Goal: Task Accomplishment & Management: Use online tool/utility

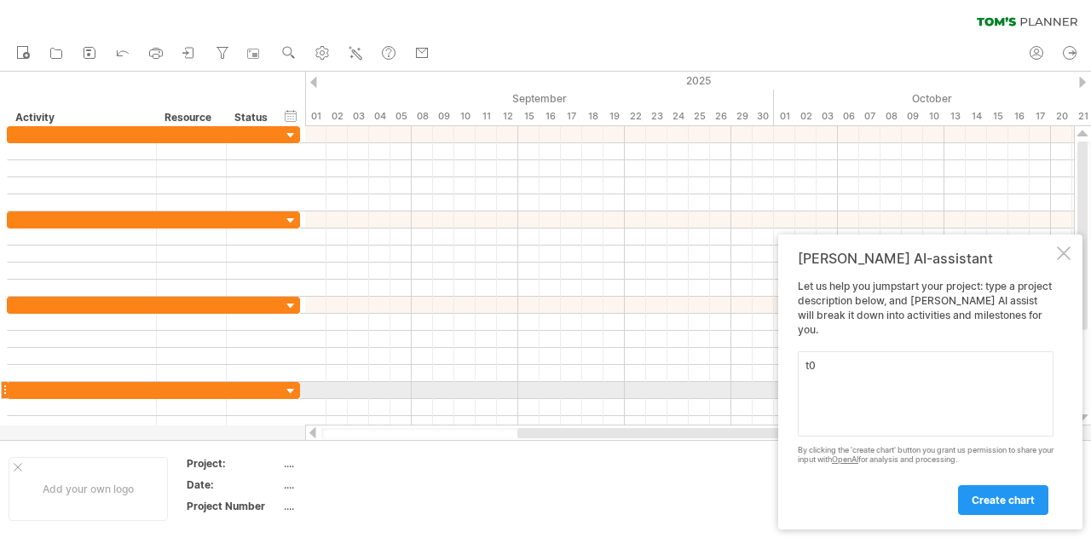
type textarea "t"
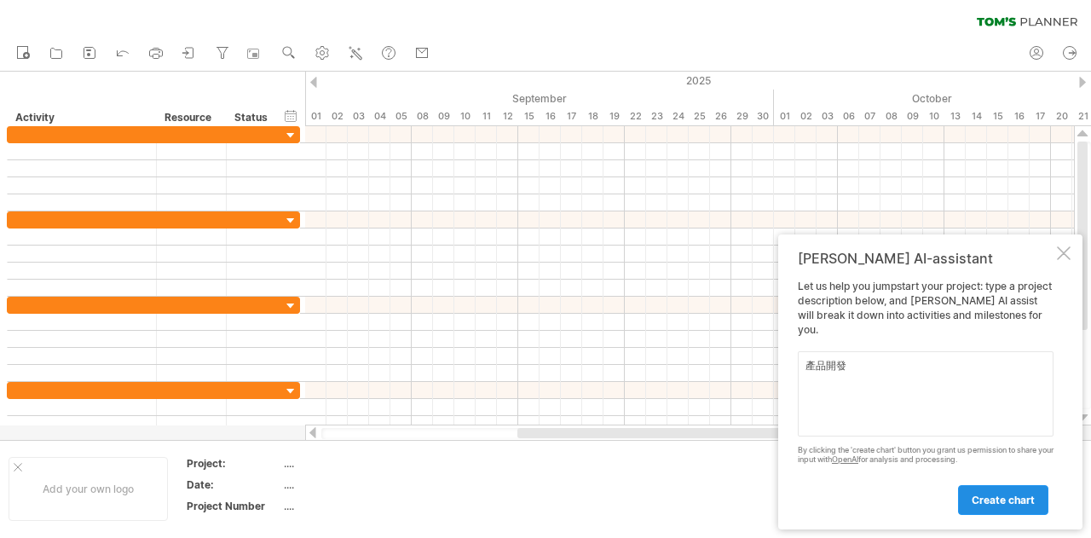
type textarea "產品開發"
click at [1003, 500] on span "create chart" at bounding box center [1003, 500] width 63 height 13
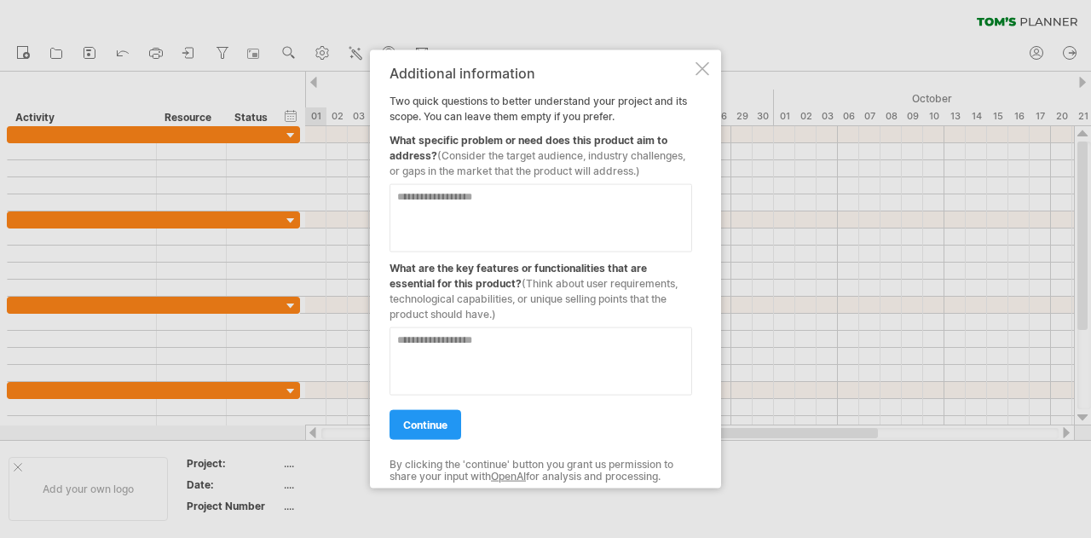
click at [518, 202] on textarea at bounding box center [541, 217] width 303 height 68
type textarea "**********"
click at [442, 420] on span "continue" at bounding box center [425, 424] width 44 height 13
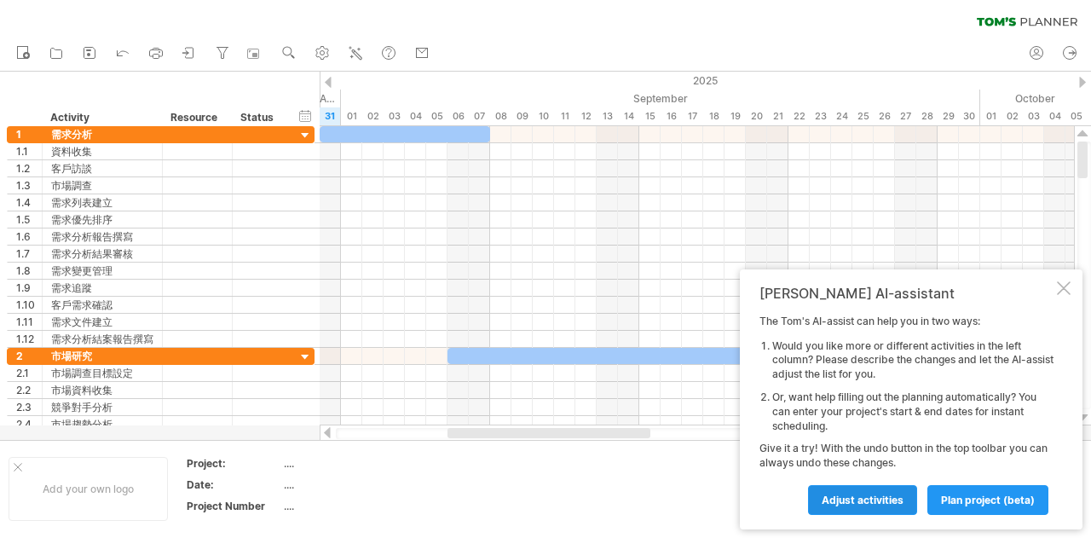
click at [883, 507] on link "Adjust activities" at bounding box center [862, 500] width 109 height 30
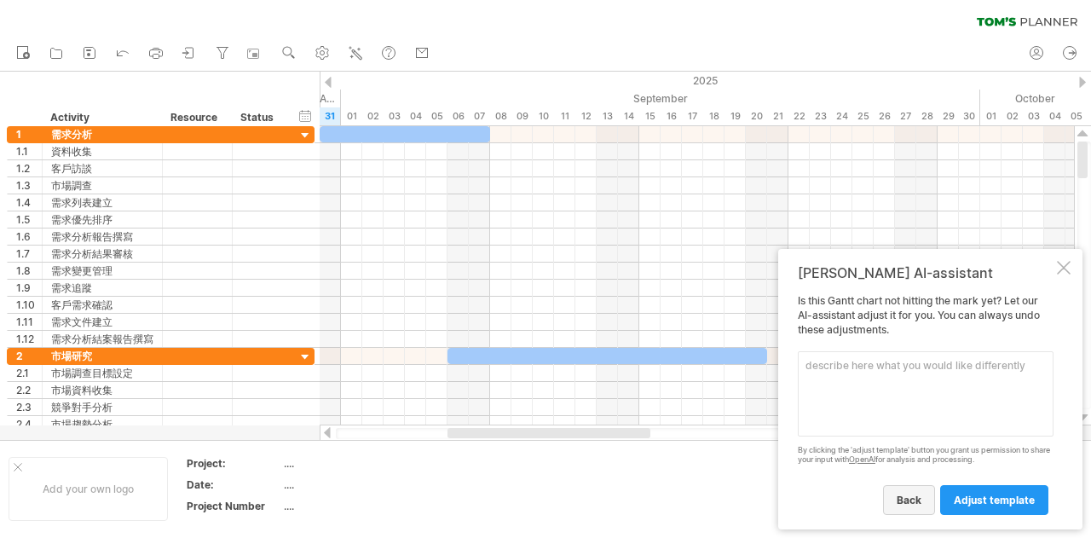
click at [909, 500] on span "back" at bounding box center [909, 500] width 25 height 13
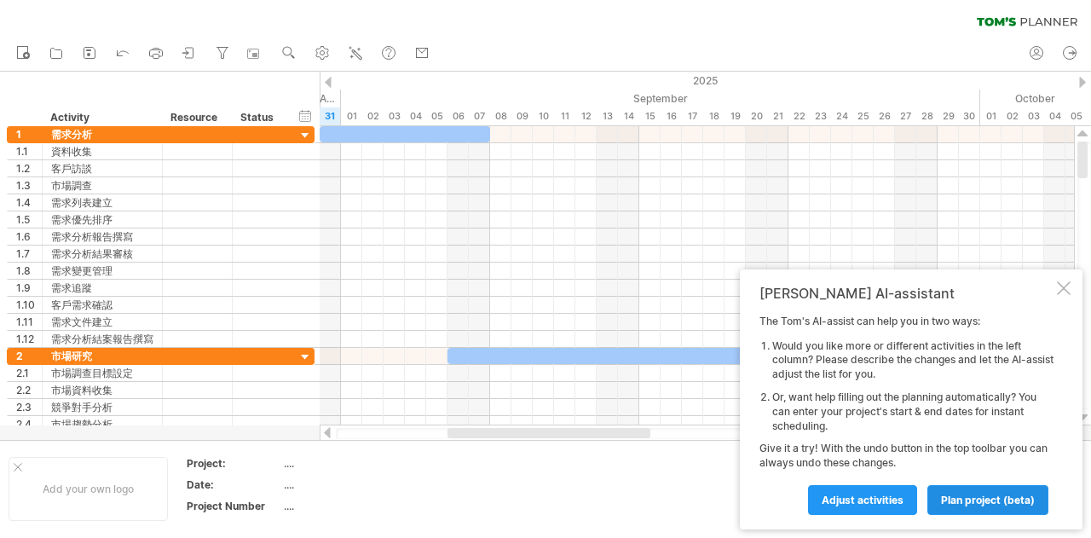
click at [998, 499] on span "plan project (beta)" at bounding box center [988, 500] width 94 height 13
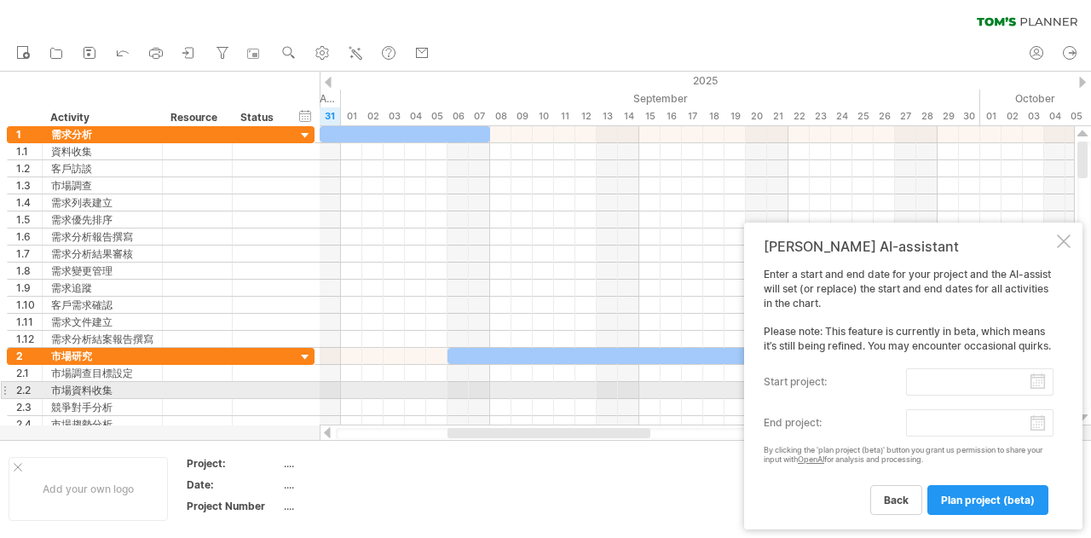
click at [1035, 388] on input "start project:" at bounding box center [979, 381] width 147 height 27
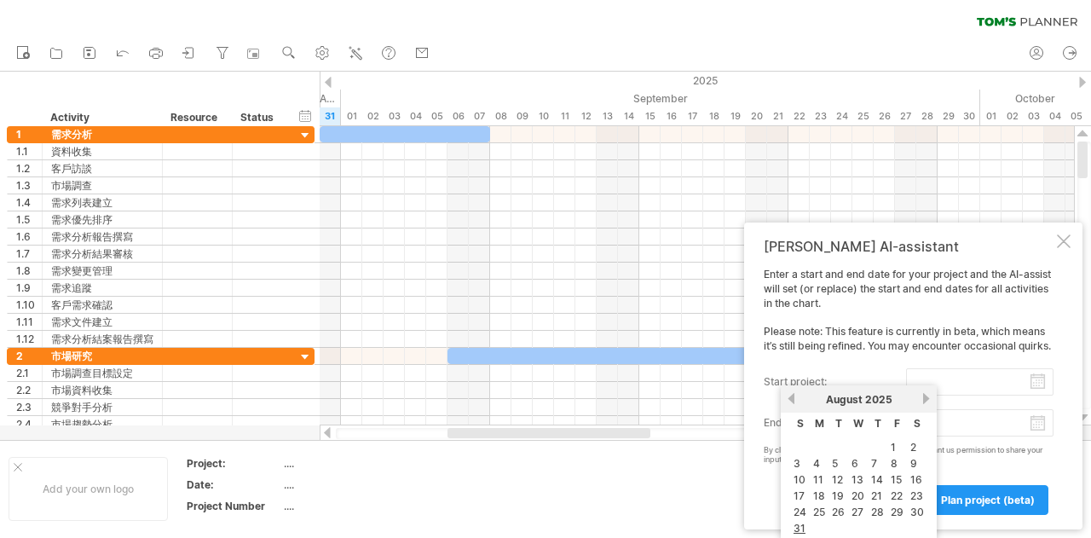
click at [898, 447] on td "1" at bounding box center [897, 447] width 18 height 14
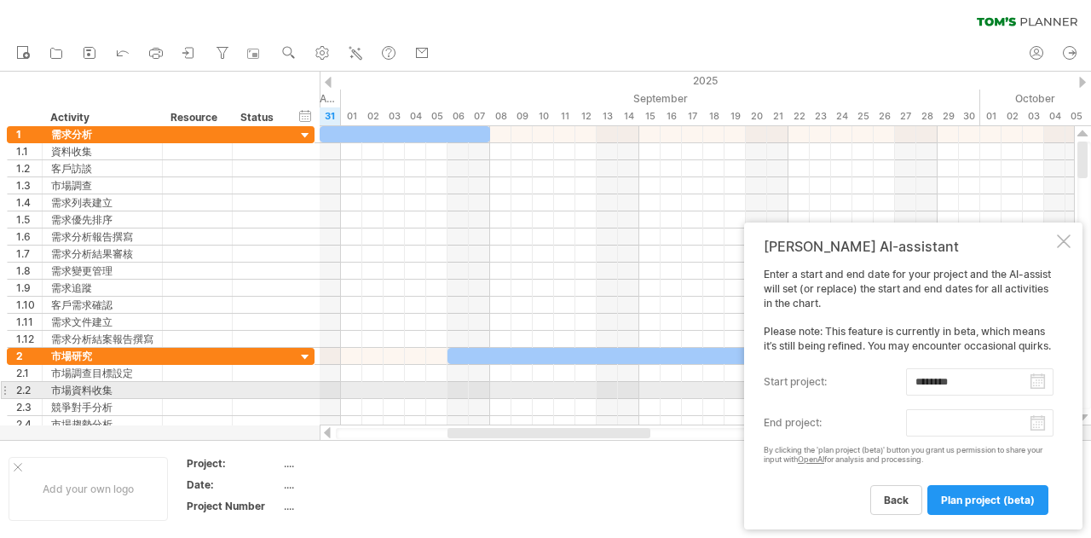
click at [1049, 385] on input "********" at bounding box center [979, 381] width 147 height 27
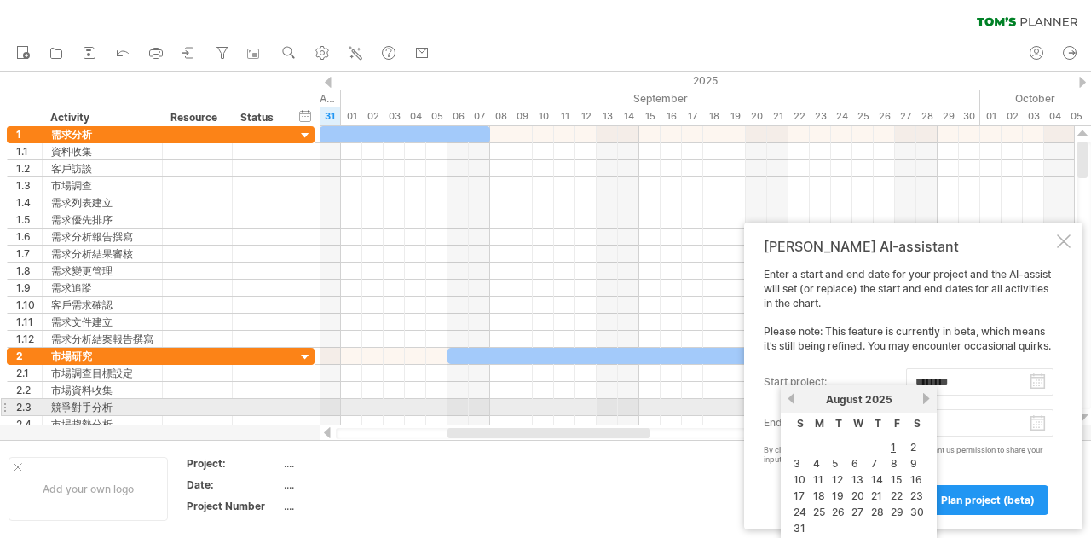
click at [921, 402] on div "[DATE]" at bounding box center [859, 399] width 124 height 13
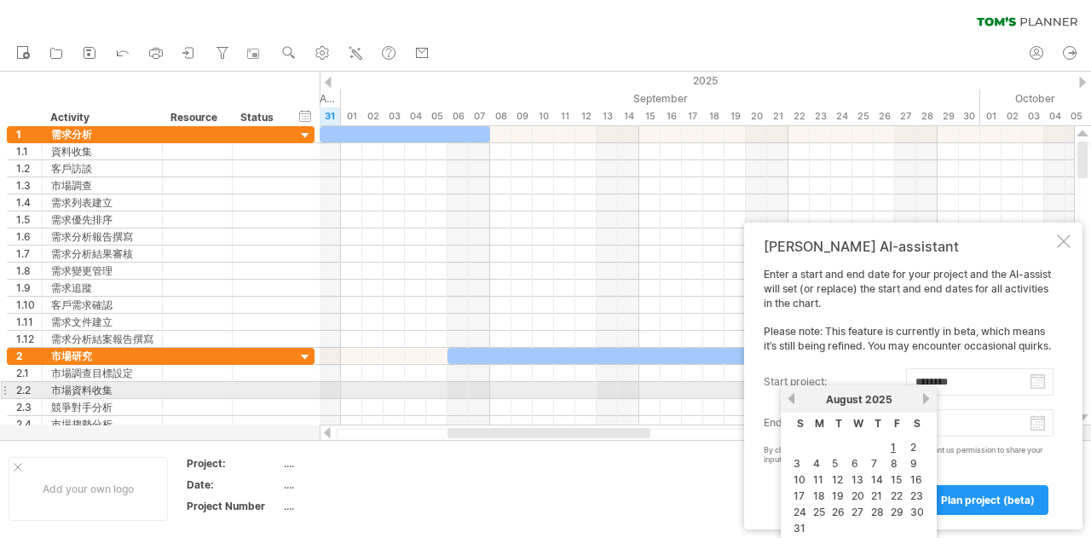
click at [928, 398] on link "next" at bounding box center [926, 398] width 13 height 13
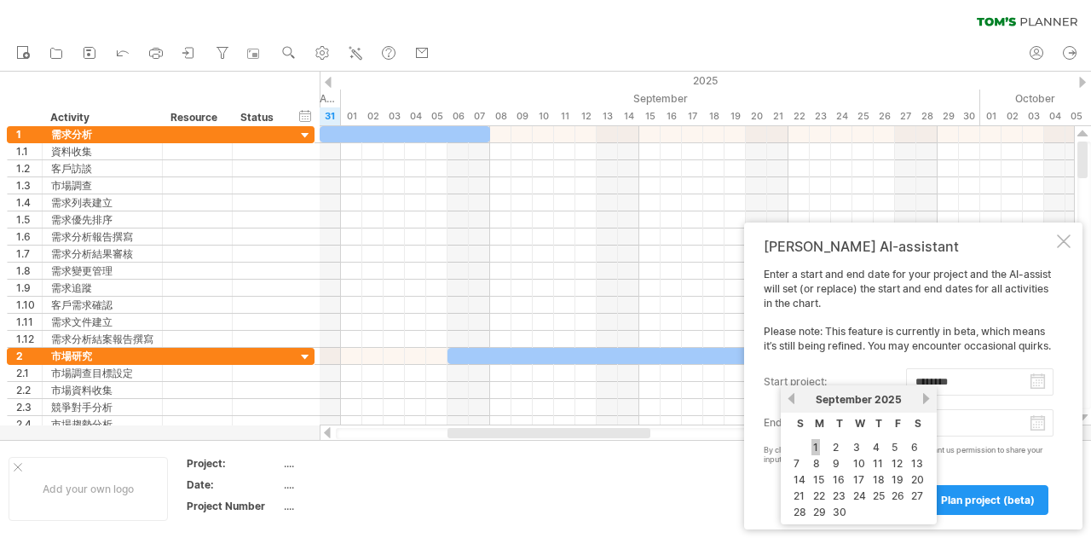
click at [815, 447] on link "1" at bounding box center [816, 447] width 9 height 16
type input "********"
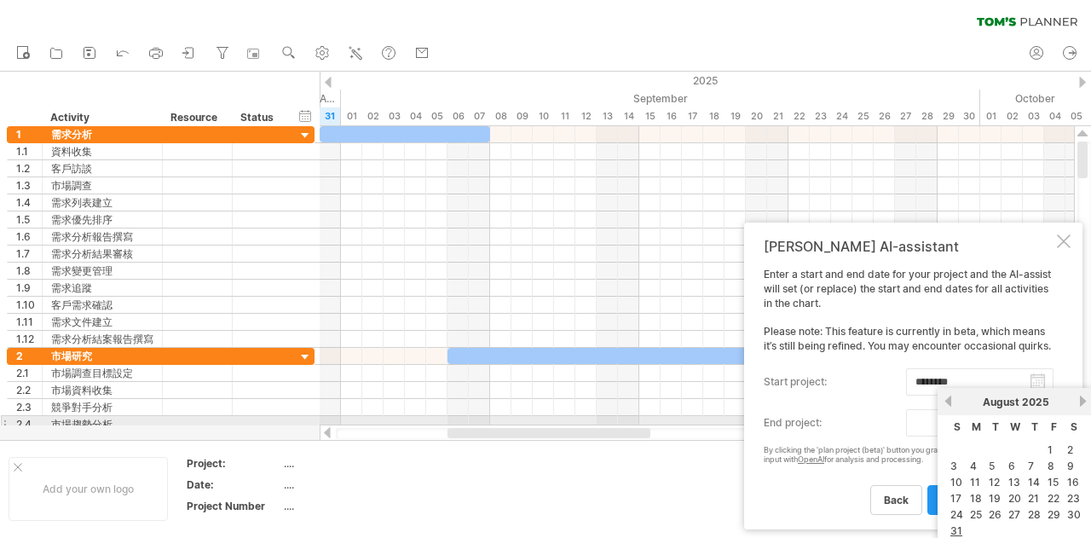
click at [1037, 424] on body "progress(100%) Trying to reach [DOMAIN_NAME] Connected again... 0% clear filter…" at bounding box center [545, 270] width 1091 height 541
click at [1086, 401] on link "next" at bounding box center [1083, 401] width 13 height 13
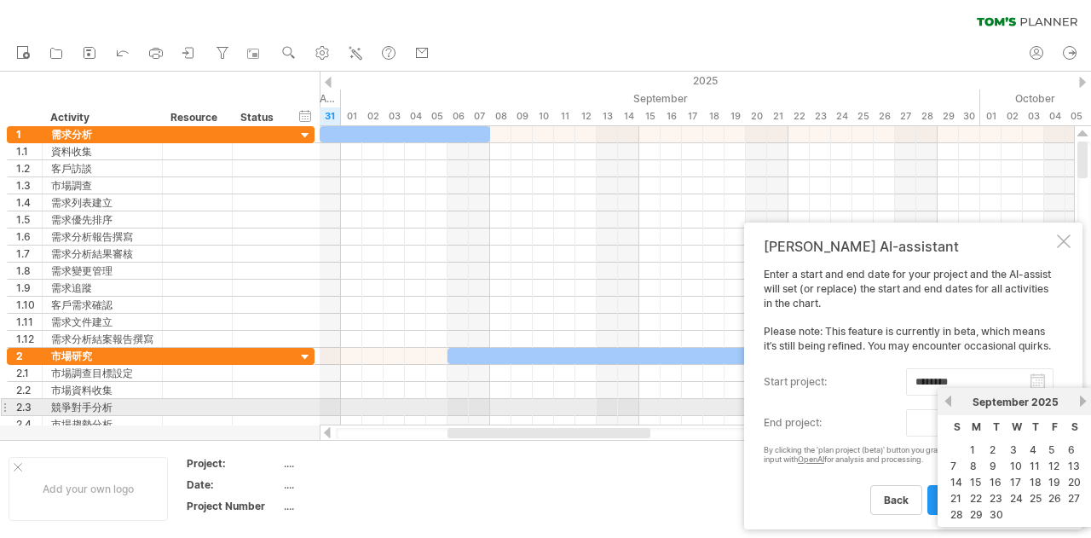
click at [1086, 401] on link "next" at bounding box center [1083, 401] width 13 height 13
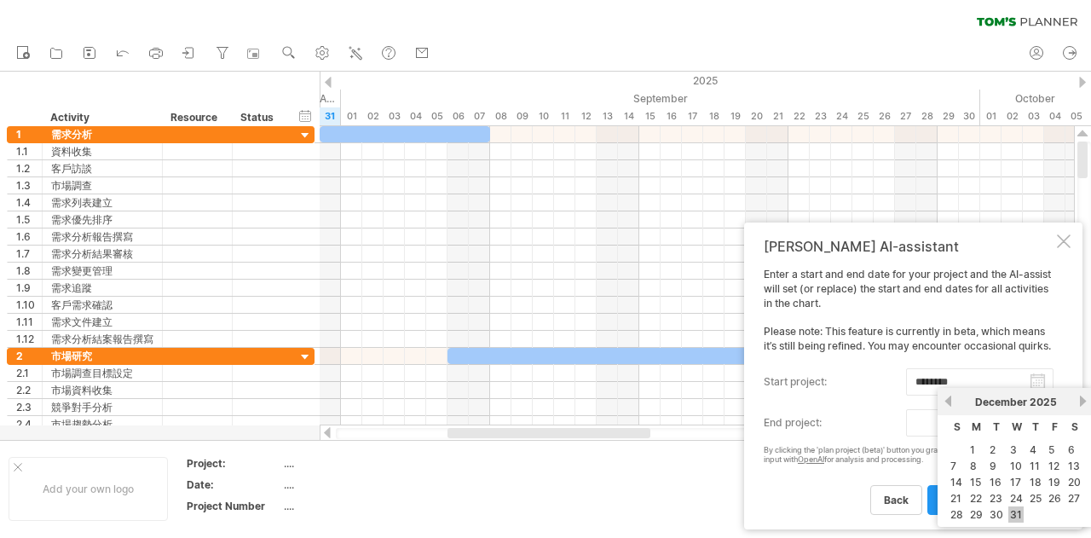
click at [1018, 509] on link "31" at bounding box center [1016, 514] width 15 height 16
type input "********"
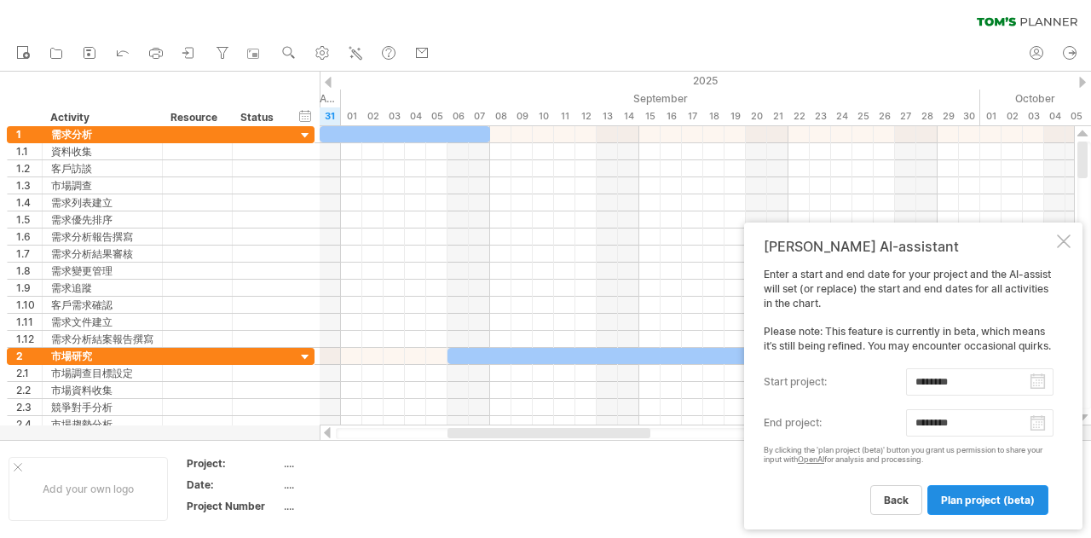
click at [987, 499] on span "plan project (beta)" at bounding box center [988, 500] width 94 height 13
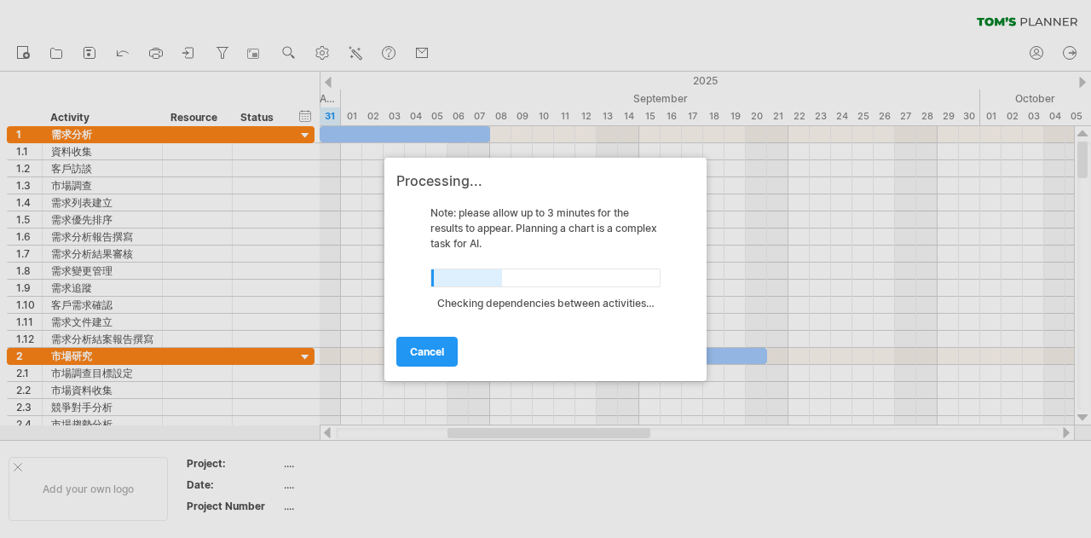
click at [237, 234] on div at bounding box center [545, 269] width 1091 height 538
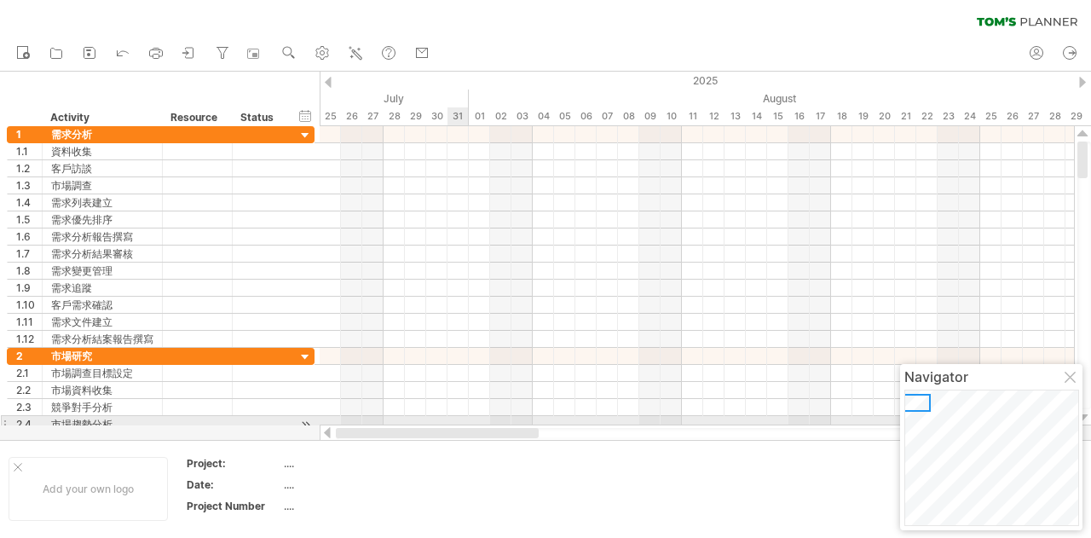
drag, startPoint x: 602, startPoint y: 436, endPoint x: 452, endPoint y: 419, distance: 151.0
click at [452, 419] on div "Trying to reach [DOMAIN_NAME] Connected again... 0% clear filter new 1" at bounding box center [545, 269] width 1091 height 538
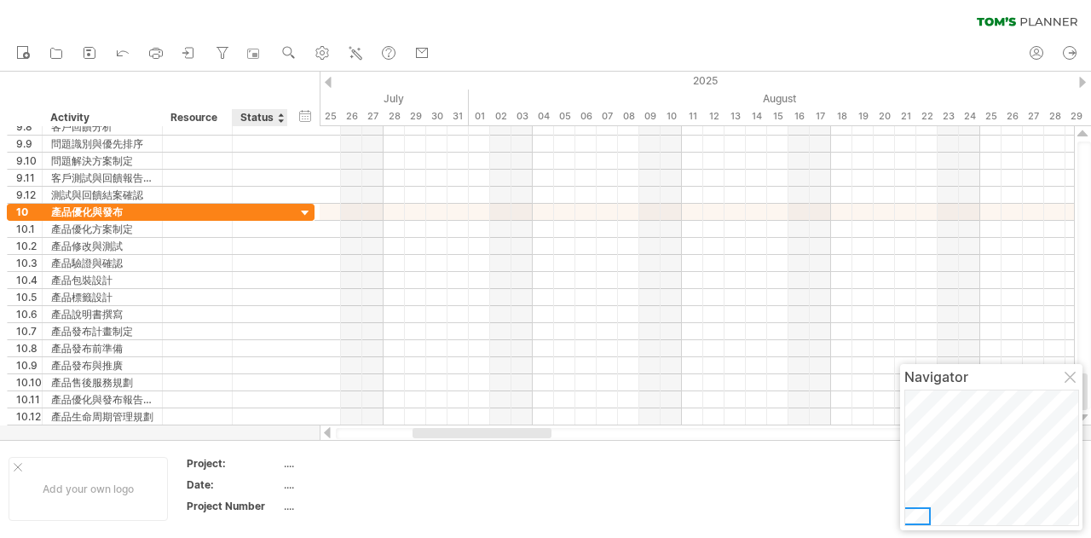
click at [286, 466] on div "...." at bounding box center [355, 463] width 143 height 14
click at [521, 480] on td at bounding box center [506, 489] width 135 height 66
click at [197, 51] on icon at bounding box center [189, 52] width 17 height 17
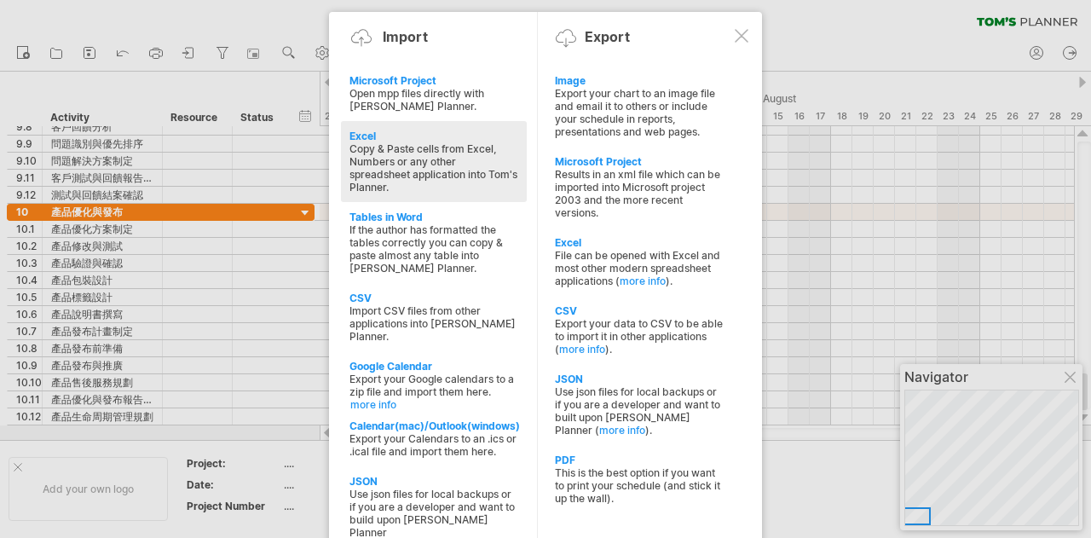
click at [406, 165] on div "Copy & Paste cells from Excel, Numbers or any other spreadsheet application int…" at bounding box center [434, 167] width 169 height 51
type textarea "**********"
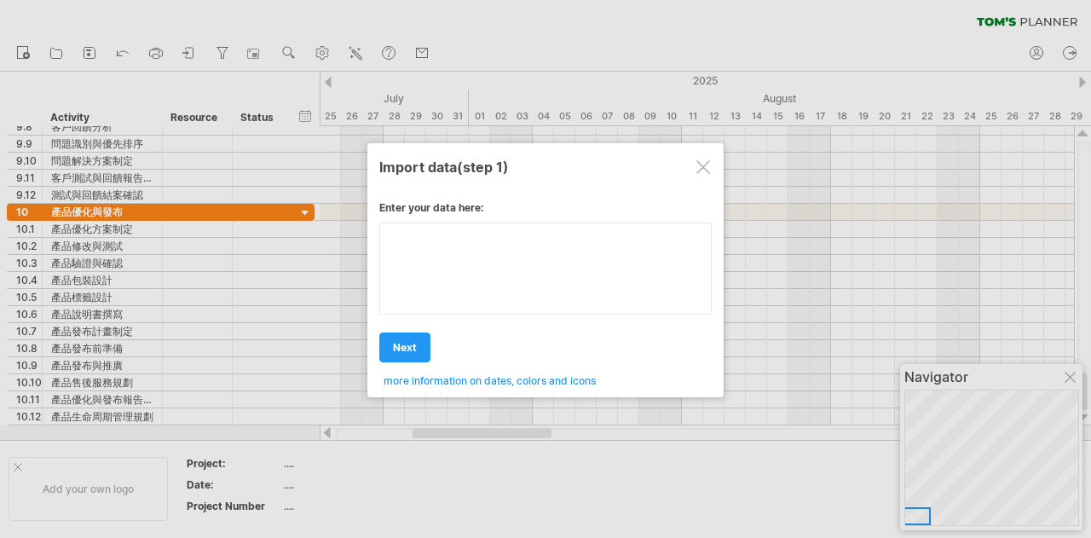
click at [471, 257] on textarea at bounding box center [545, 269] width 333 height 92
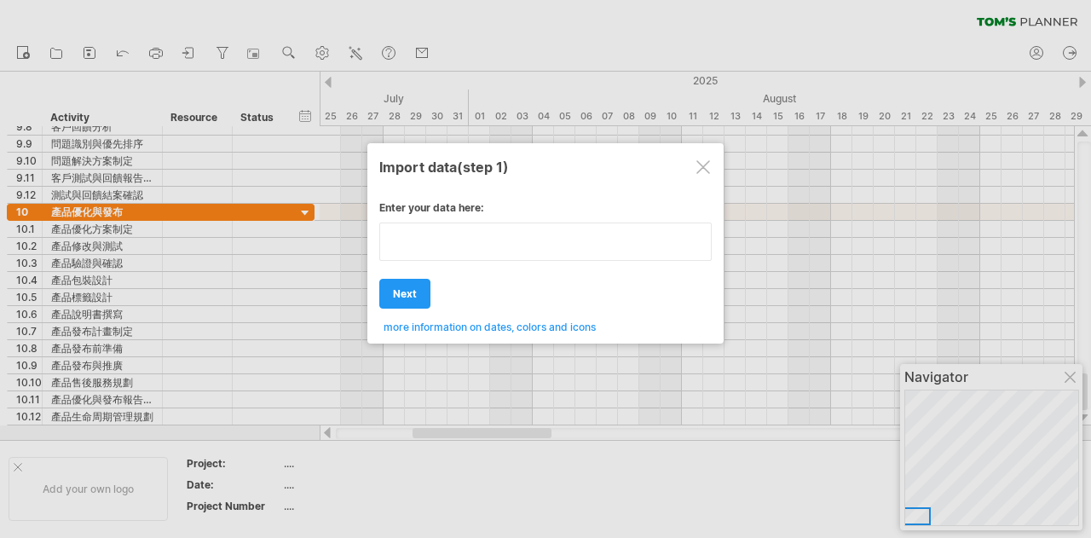
type textarea "**********"
click at [698, 167] on div at bounding box center [704, 167] width 14 height 14
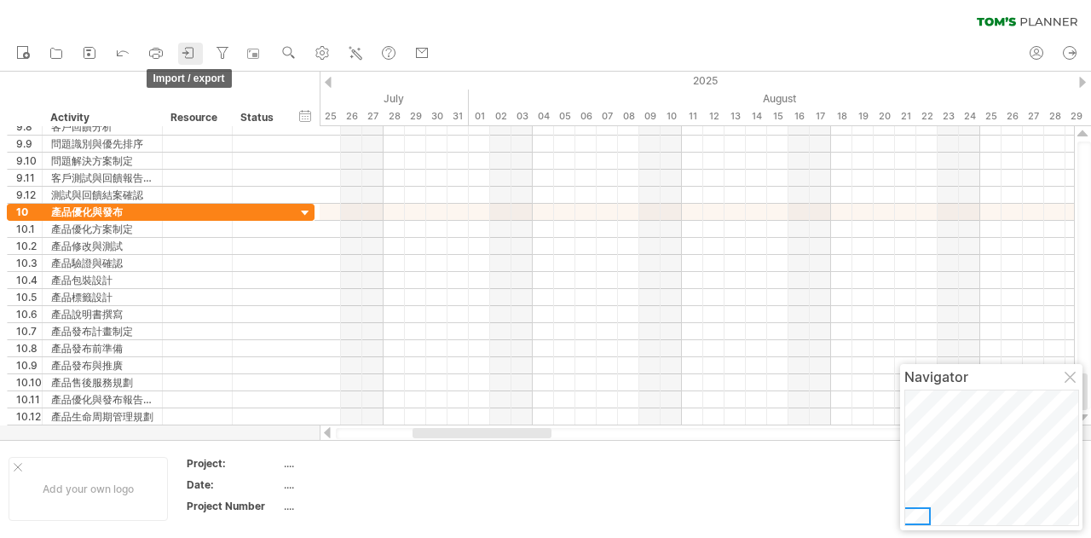
click at [194, 47] on icon at bounding box center [189, 52] width 17 height 17
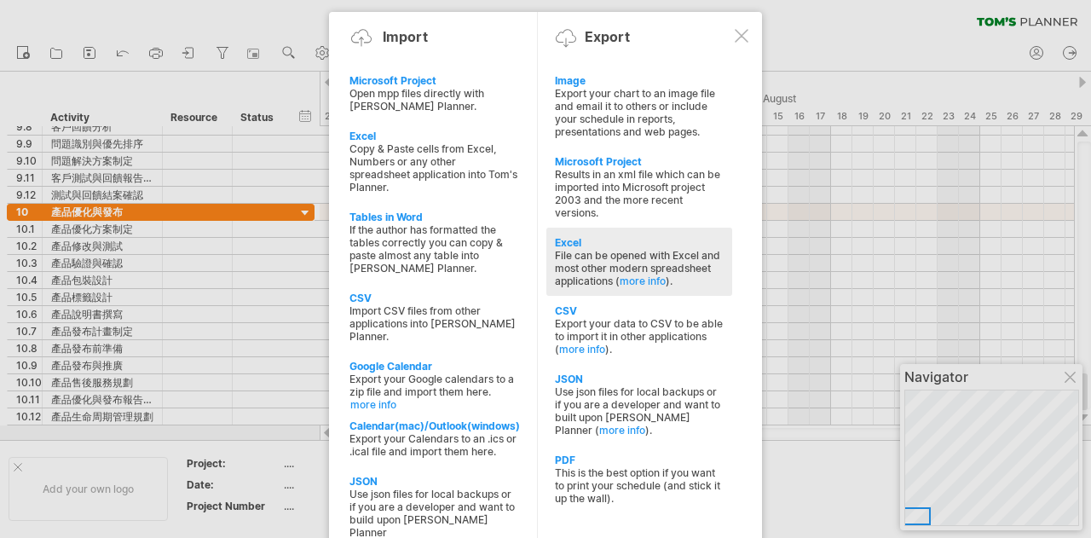
click at [573, 249] on div "File can be opened with Excel and most other modern spreadsheet applications ( …" at bounding box center [639, 268] width 169 height 38
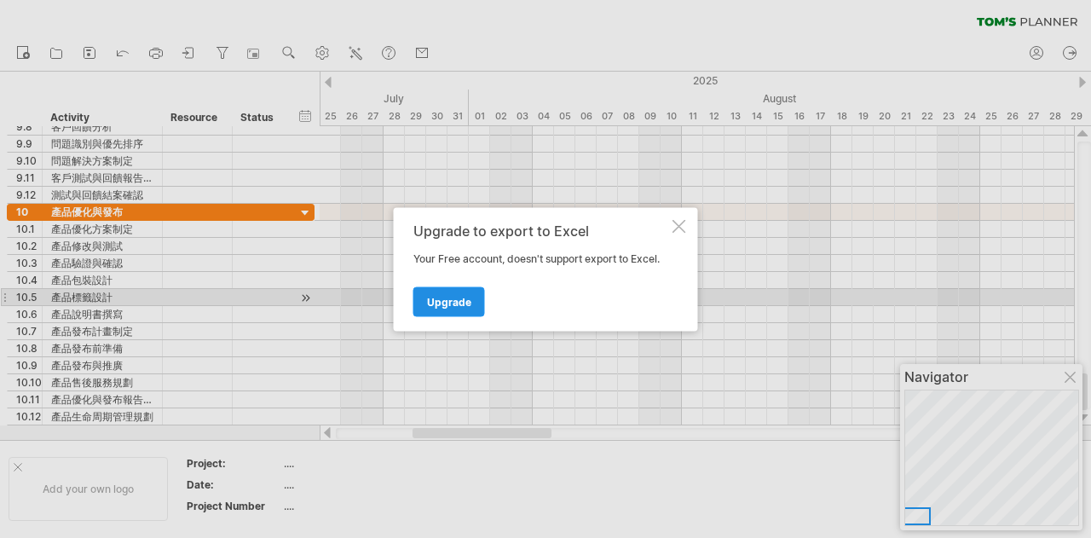
click at [455, 298] on span "Upgrade" at bounding box center [449, 301] width 44 height 13
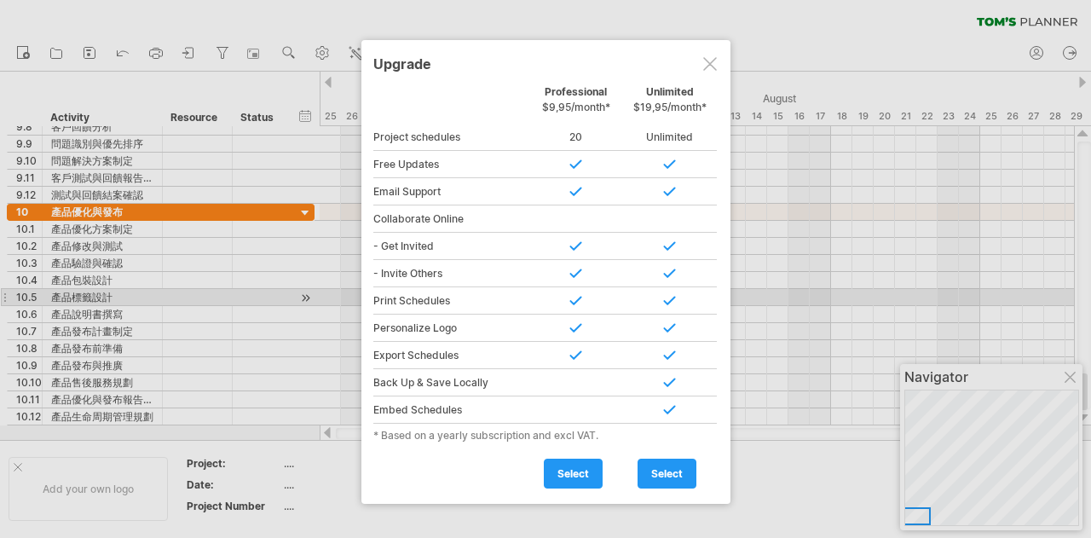
click at [707, 66] on div at bounding box center [710, 64] width 14 height 14
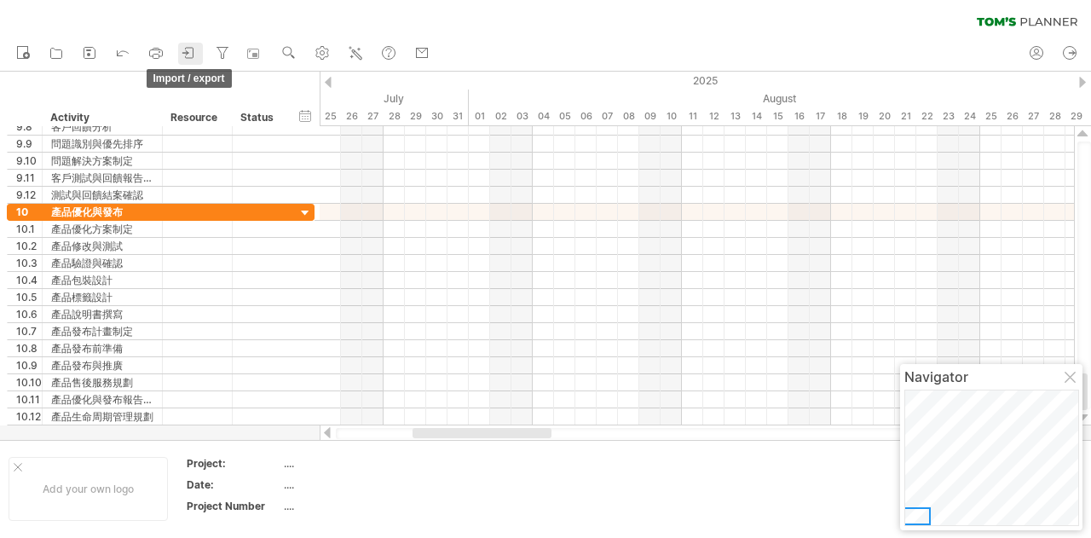
click at [186, 51] on icon at bounding box center [189, 52] width 17 height 17
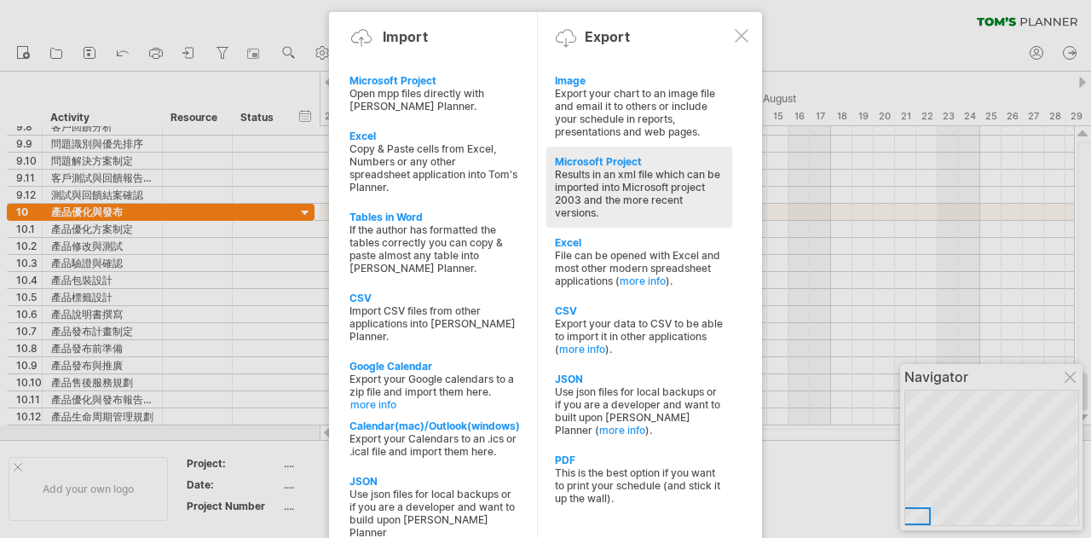
click at [608, 155] on div "Microsoft Project" at bounding box center [639, 161] width 169 height 13
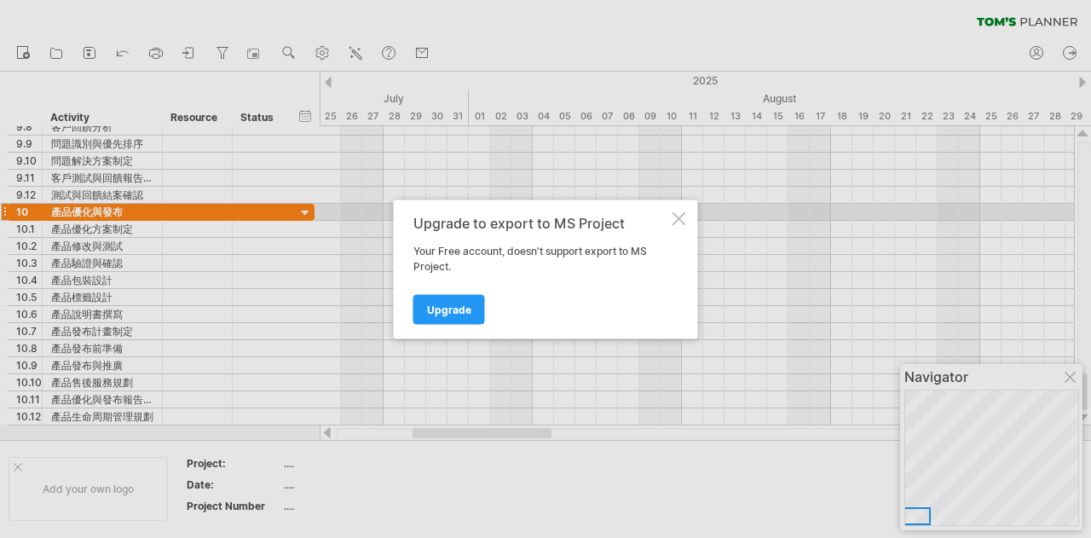
click at [685, 217] on div "Upgrade to export to MS Project Your Free account, doesn't support export to MS…" at bounding box center [546, 269] width 304 height 139
click at [680, 216] on div at bounding box center [680, 218] width 14 height 14
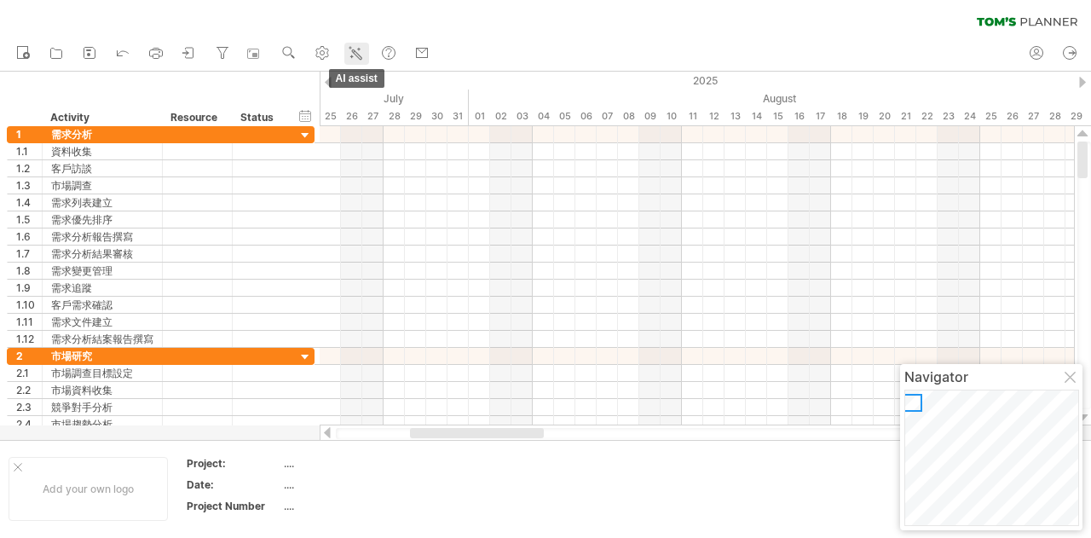
click at [352, 49] on icon at bounding box center [355, 52] width 17 height 17
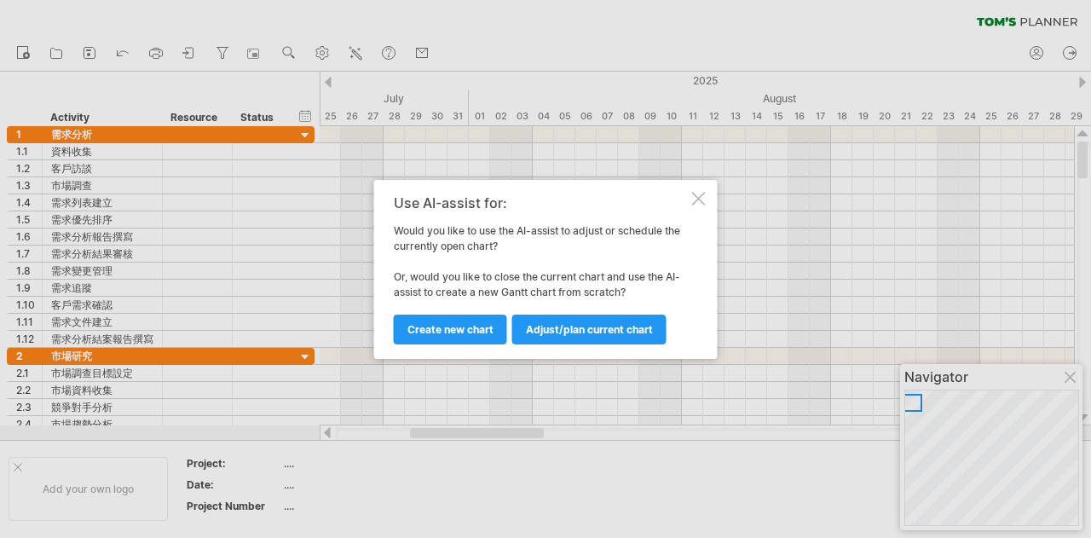
click at [696, 183] on div "Use AI-assist for: Would you like to use the AI-assist to adjust or schedule th…" at bounding box center [546, 269] width 344 height 179
click at [697, 195] on div at bounding box center [699, 199] width 14 height 14
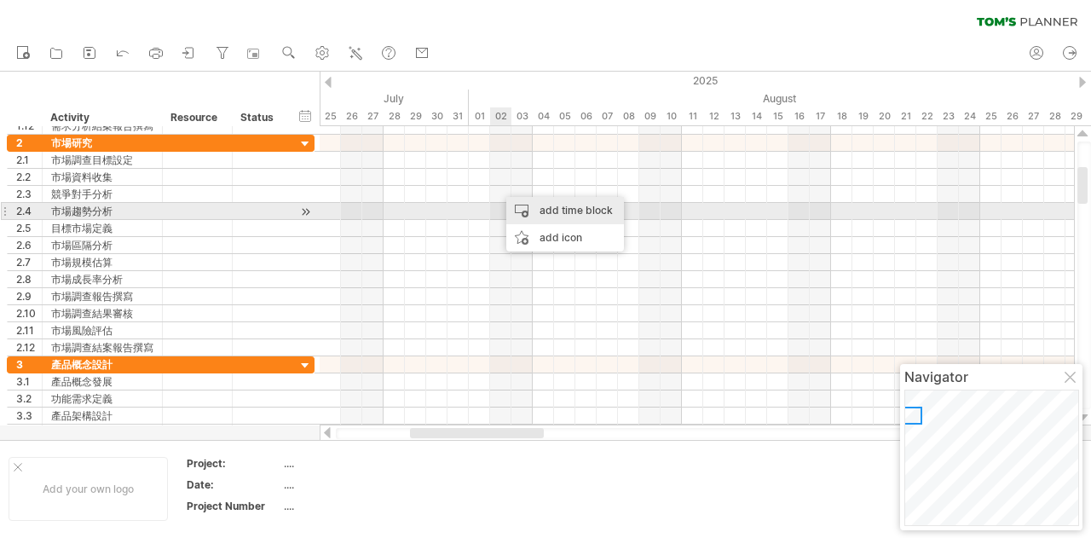
click at [574, 211] on div "add time block" at bounding box center [565, 210] width 118 height 27
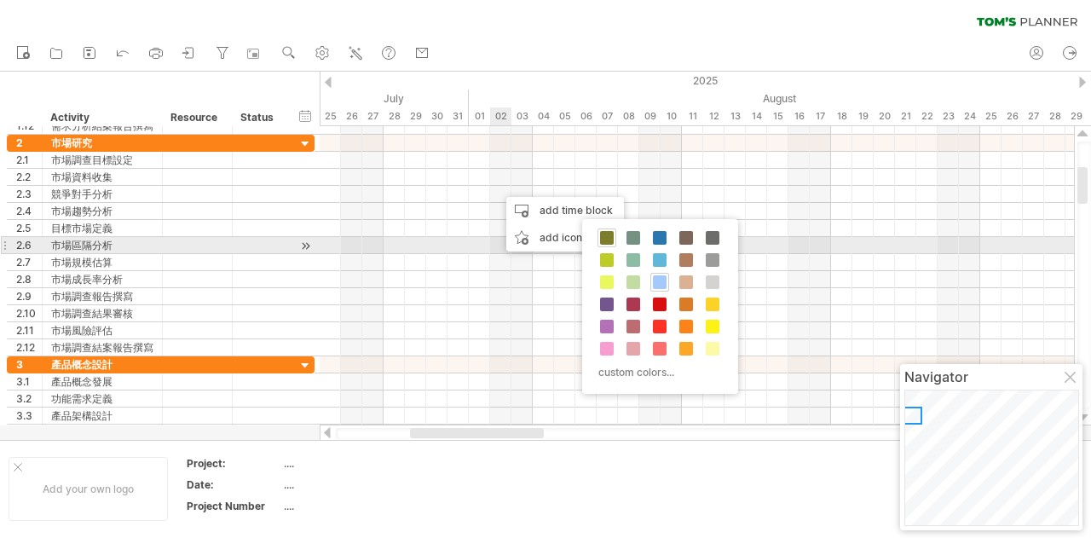
click at [609, 240] on span at bounding box center [607, 238] width 14 height 14
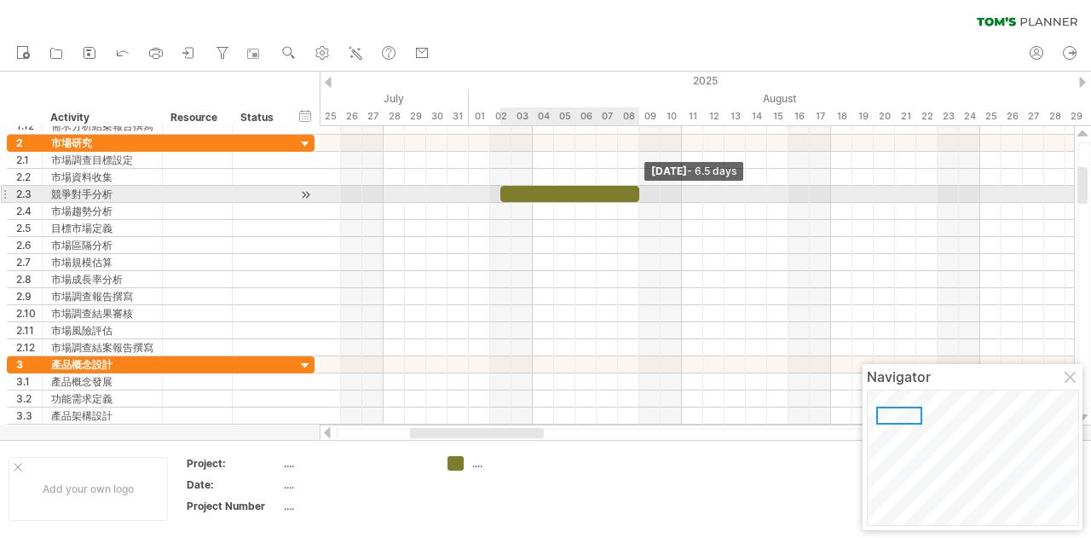
drag, startPoint x: 520, startPoint y: 197, endPoint x: 639, endPoint y: 198, distance: 118.5
click at [639, 198] on span at bounding box center [639, 194] width 7 height 16
